Goal: Entertainment & Leisure: Browse casually

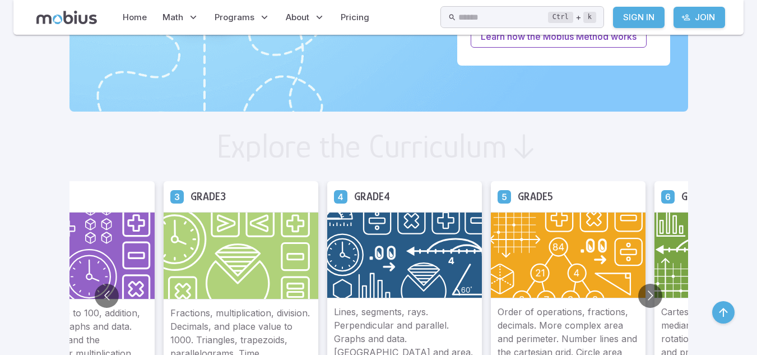
scroll to position [658, 0]
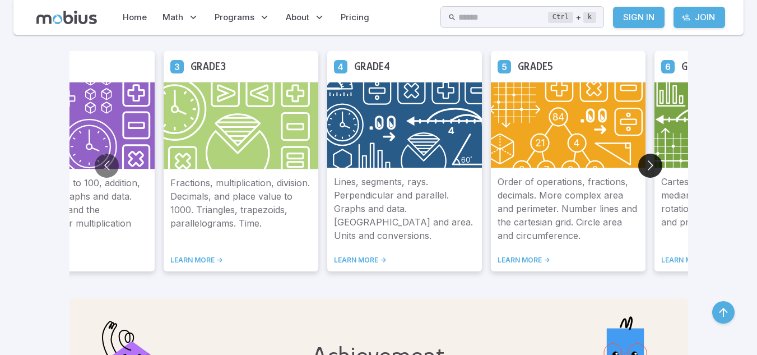
click at [648, 168] on button "Go to next slide" at bounding box center [650, 166] width 24 height 24
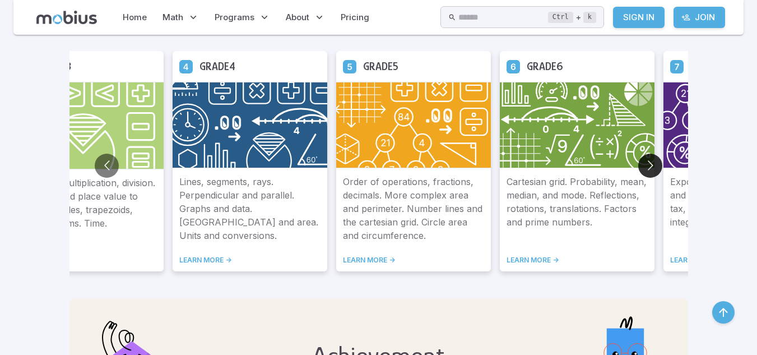
click at [649, 163] on button "Go to next slide" at bounding box center [650, 166] width 24 height 24
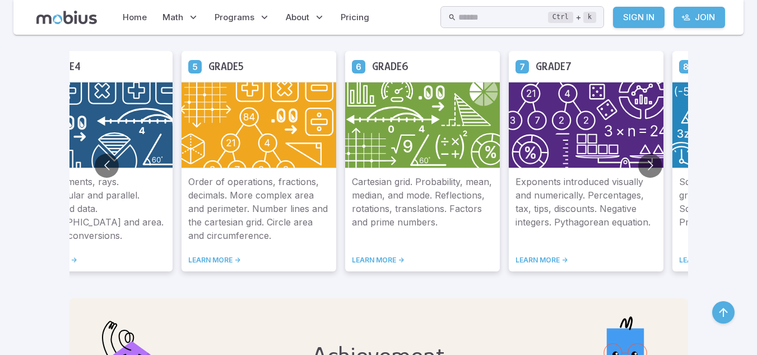
click at [546, 105] on img at bounding box center [586, 125] width 155 height 86
click at [544, 256] on link "LEARN MORE ->" at bounding box center [586, 260] width 141 height 9
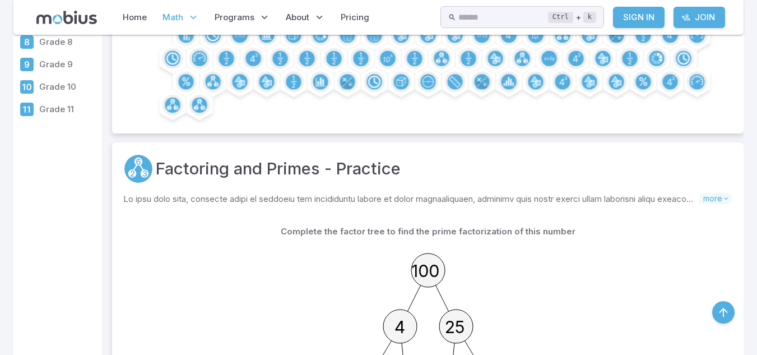
scroll to position [397, 0]
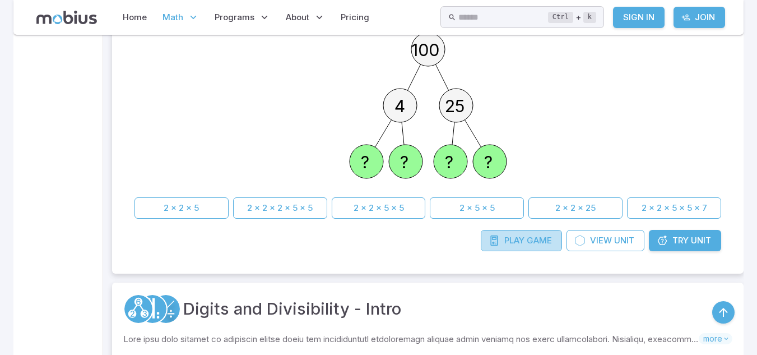
click at [515, 242] on span "Play" at bounding box center [514, 240] width 20 height 12
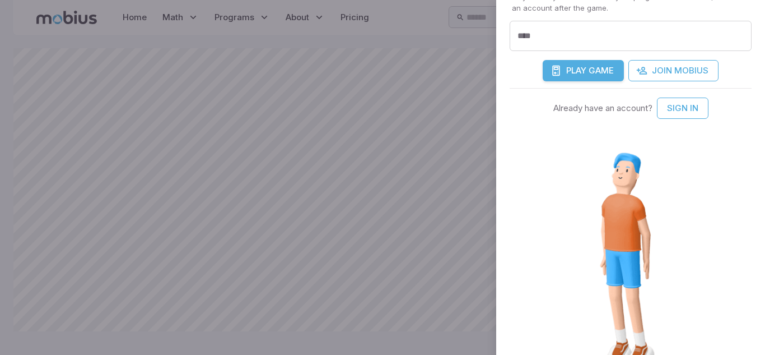
scroll to position [406, 0]
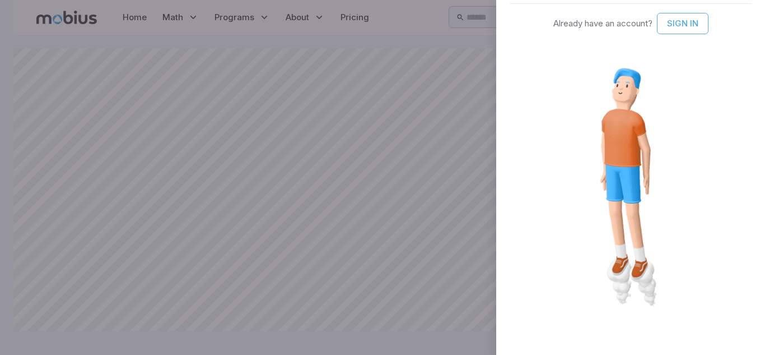
click at [697, 156] on div at bounding box center [631, 188] width 242 height 309
click at [739, 17] on div "Welcome to Mobius! 🥳 Piano Master Levitating Play as much of the song as you ca…" at bounding box center [630, 177] width 269 height 355
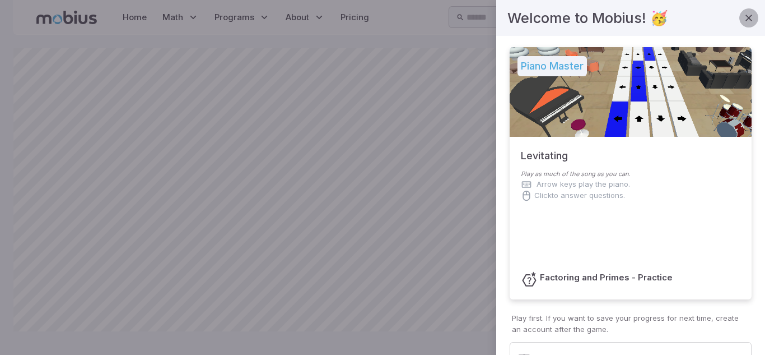
click at [744, 17] on icon "button" at bounding box center [749, 17] width 11 height 11
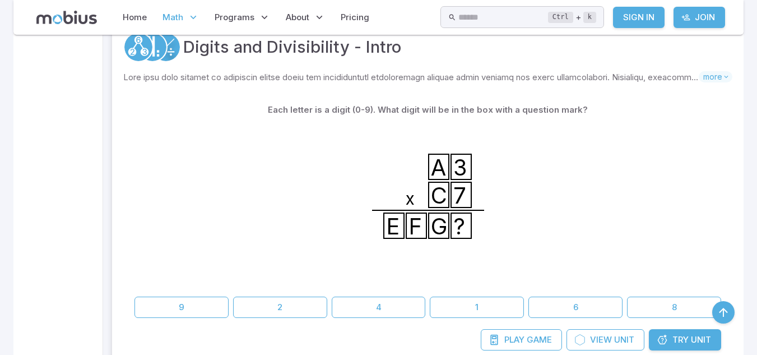
scroll to position [705, 0]
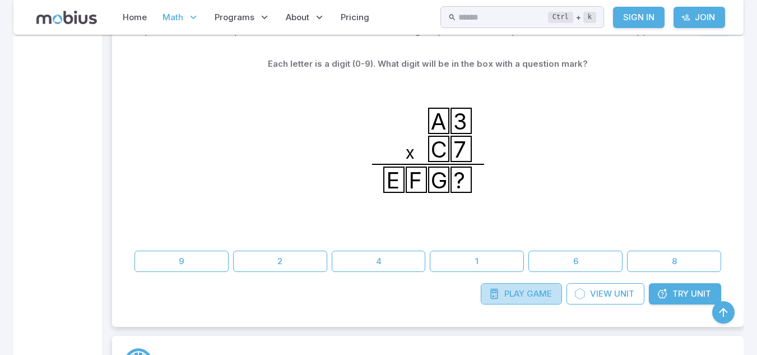
click at [509, 291] on span "Play" at bounding box center [514, 293] width 20 height 12
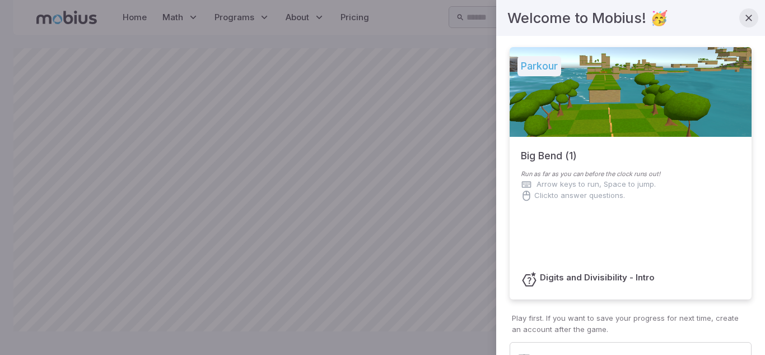
click at [744, 19] on icon "button" at bounding box center [749, 17] width 11 height 11
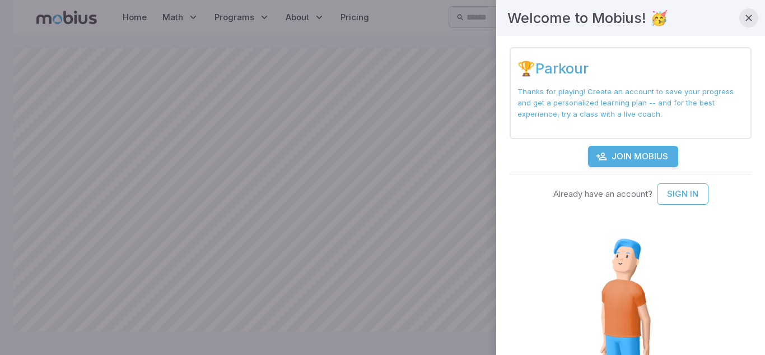
click at [744, 19] on icon "button" at bounding box center [749, 17] width 11 height 11
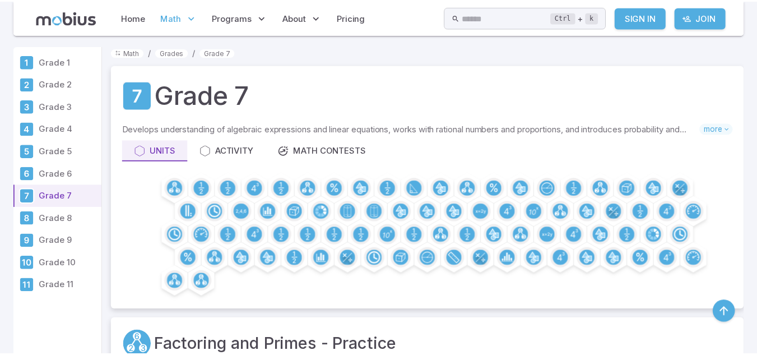
scroll to position [1326, 0]
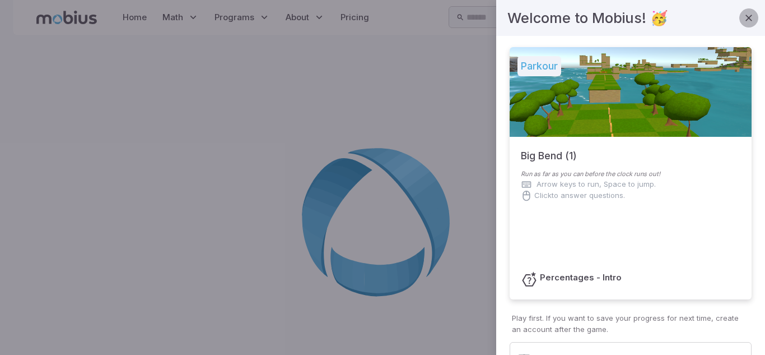
click at [744, 16] on icon "button" at bounding box center [749, 17] width 11 height 11
